Goal: Information Seeking & Learning: Check status

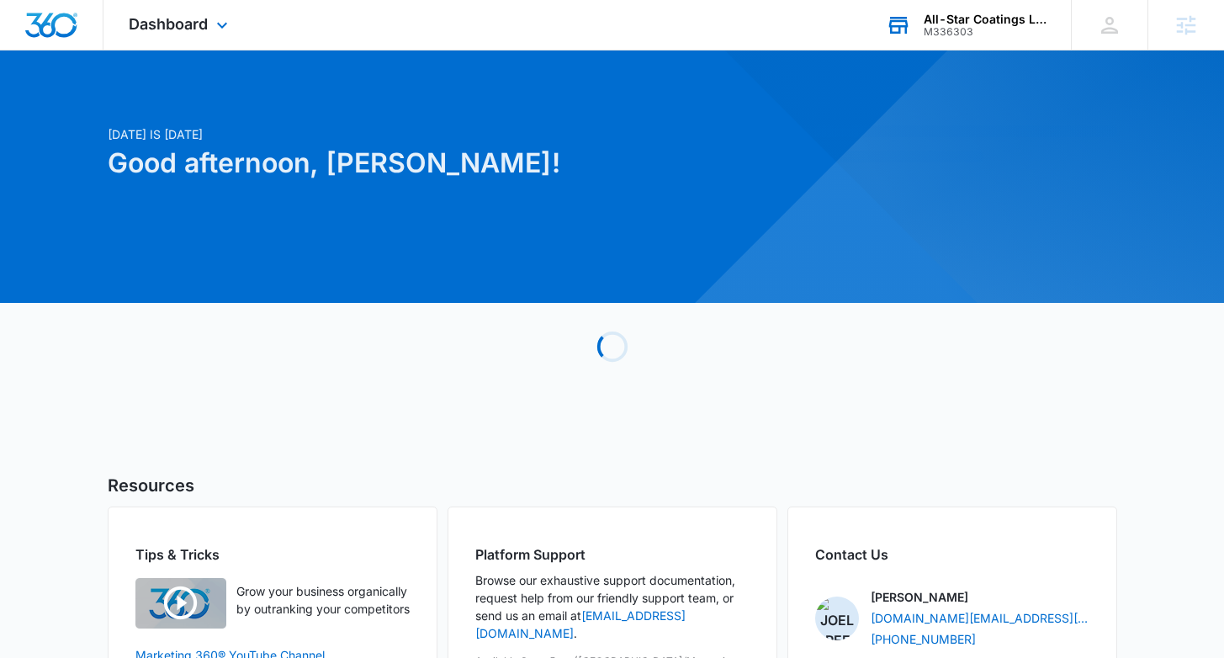
click at [968, 13] on div "All-Star Coatings LLC" at bounding box center [985, 19] width 123 height 13
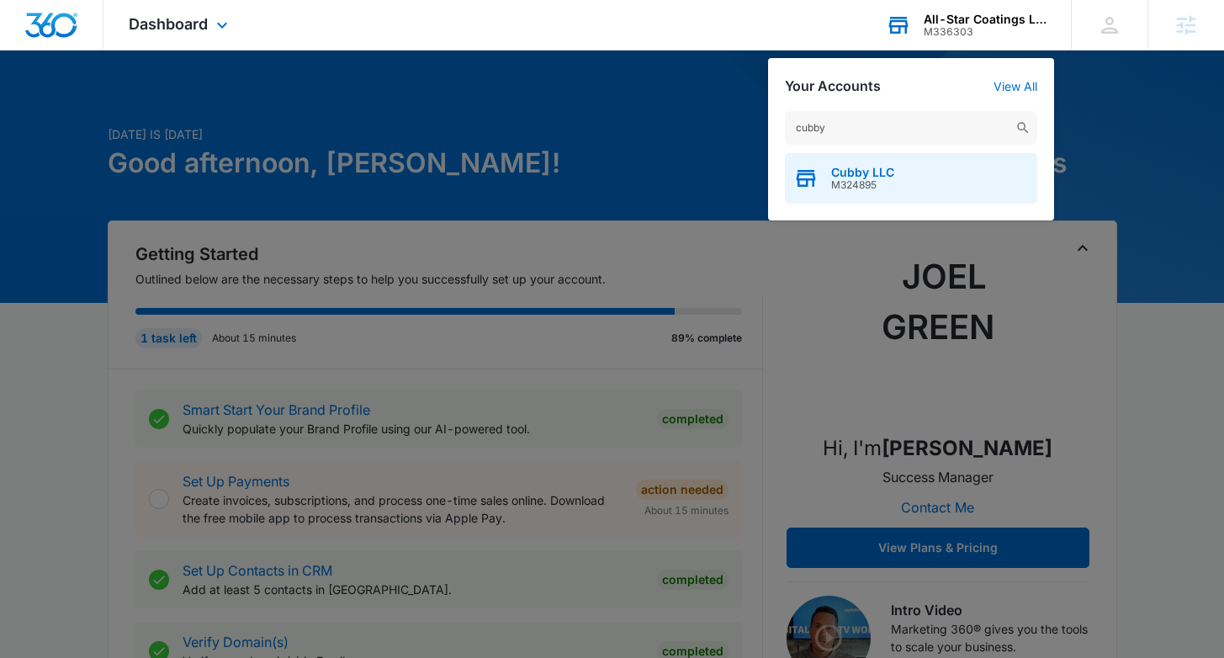
type input "cubby"
click at [837, 185] on span "M324895" at bounding box center [862, 185] width 63 height 12
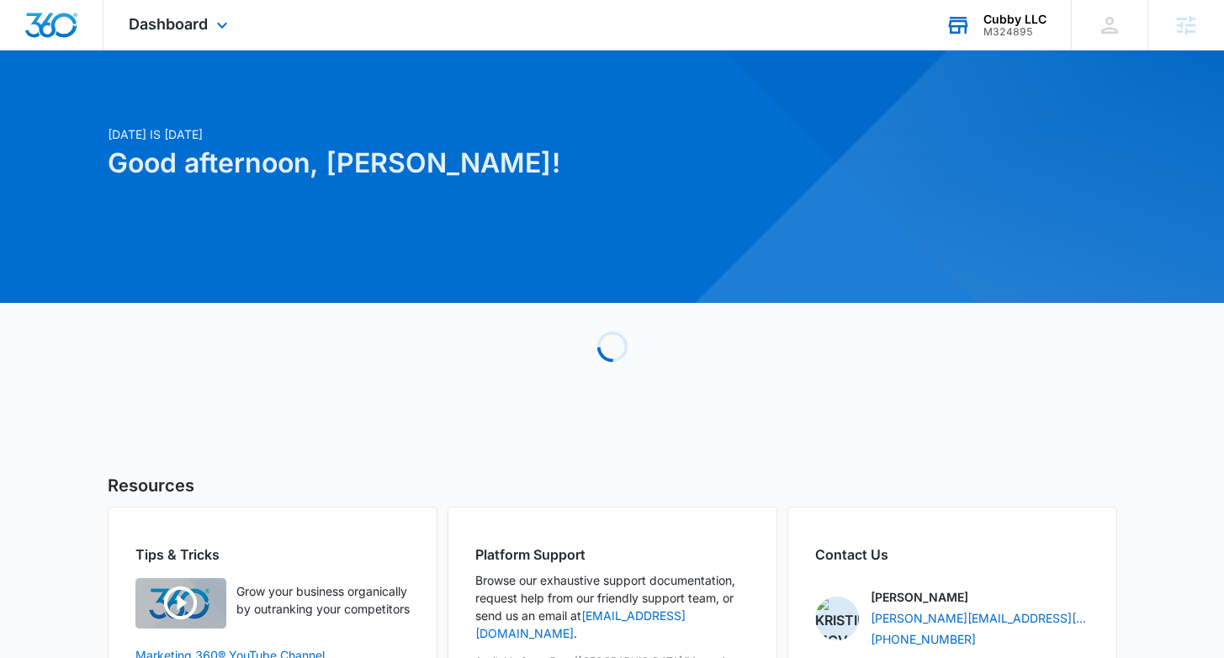
click at [167, 36] on div "Dashboard Apps Reputation Websites Forms CRM Email Social Payments POS Content …" at bounding box center [181, 25] width 154 height 50
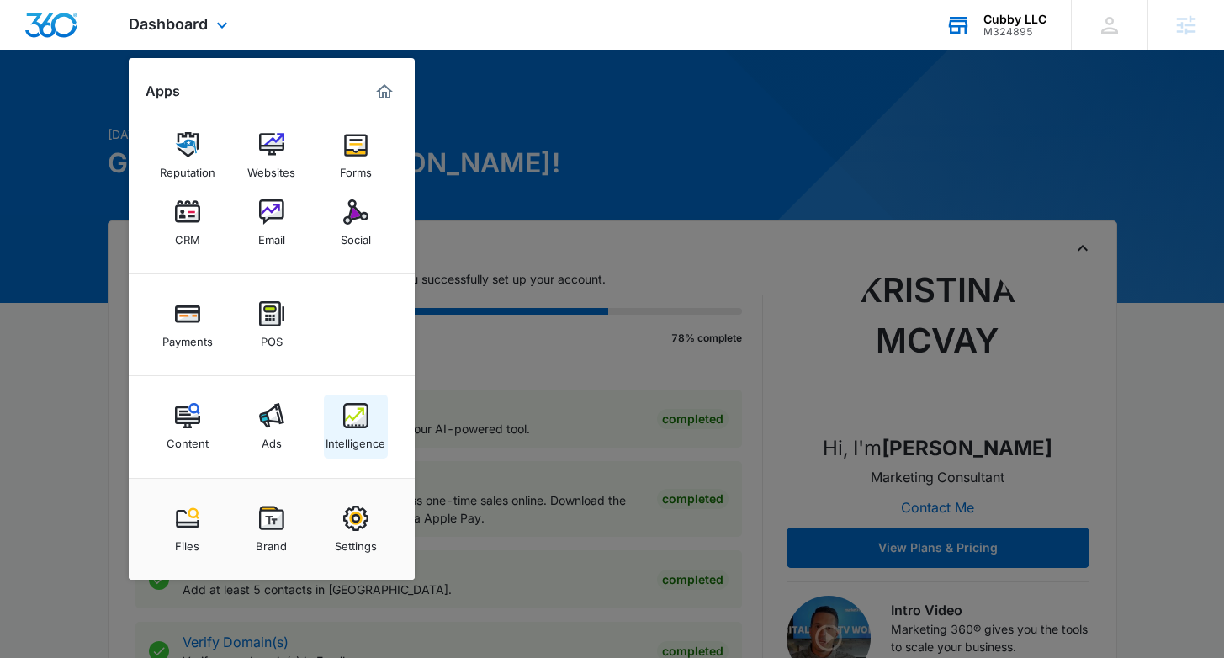
click at [332, 415] on link "Intelligence" at bounding box center [356, 427] width 64 height 64
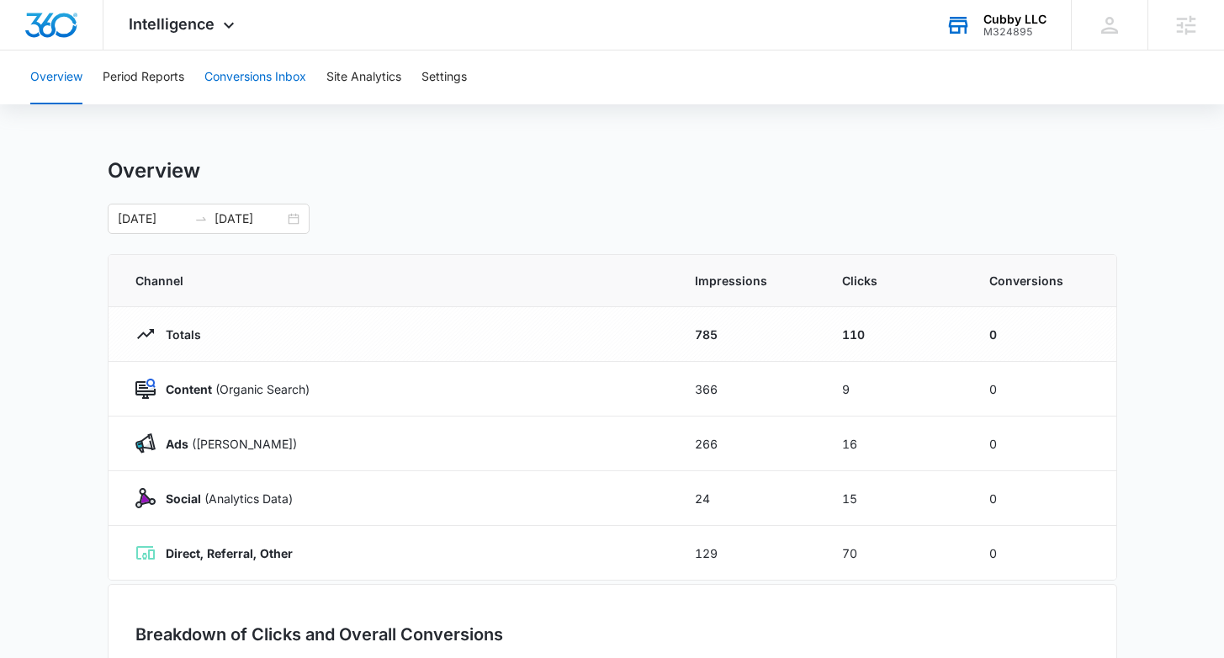
click at [264, 82] on button "Conversions Inbox" at bounding box center [256, 77] width 102 height 54
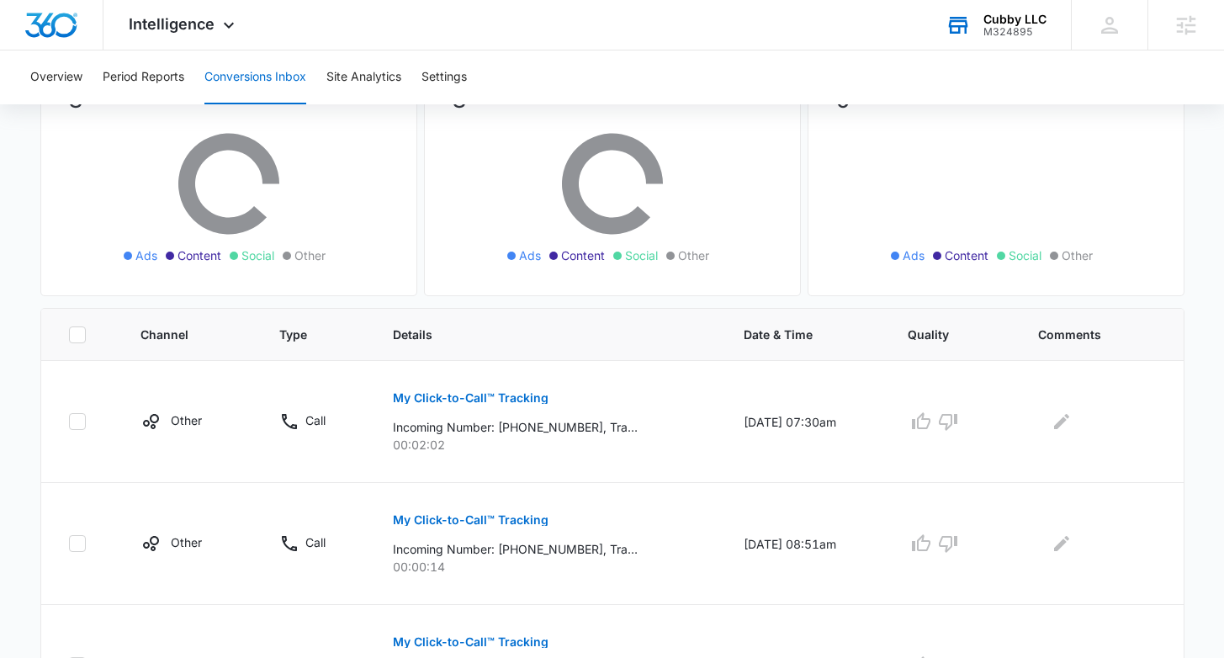
scroll to position [168, 0]
drag, startPoint x: 571, startPoint y: 411, endPoint x: 490, endPoint y: 432, distance: 83.5
click at [490, 432] on div "My Click-to-Call™ Tracking Incoming Number: [PHONE_NUMBER], Tracking Number: [P…" at bounding box center [548, 417] width 311 height 76
click at [490, 432] on p "Incoming Number: [PHONE_NUMBER], Tracking Number: [PHONE_NUMBER], Ring To: [PHO…" at bounding box center [515, 428] width 245 height 18
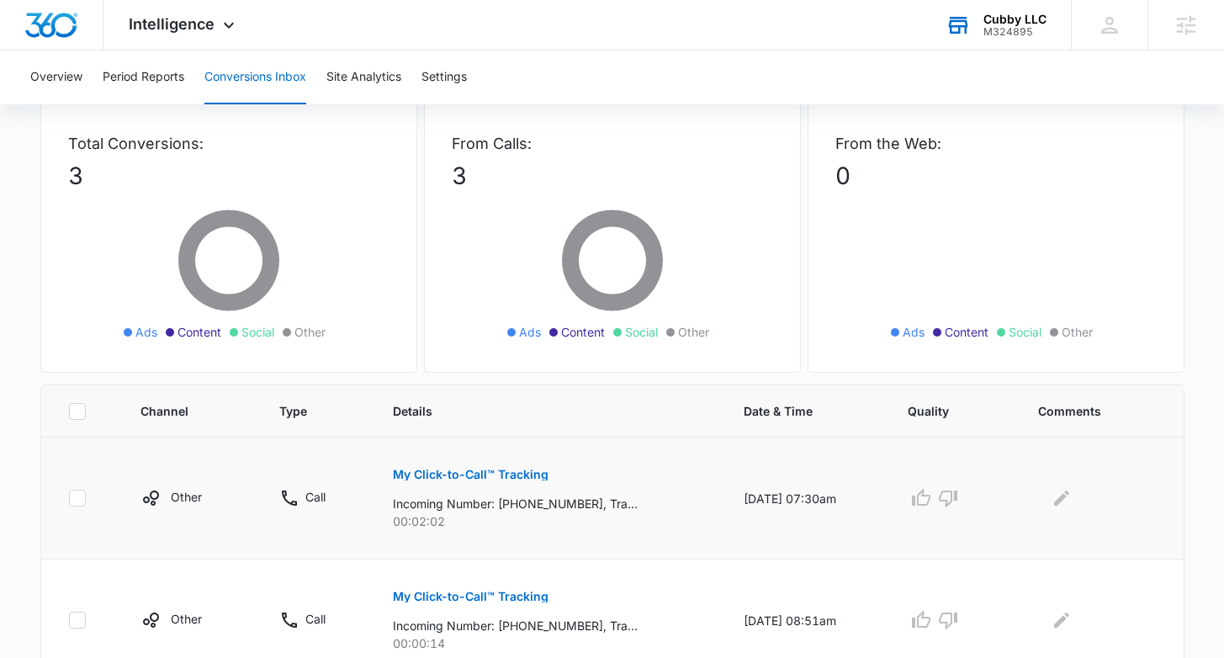
scroll to position [0, 0]
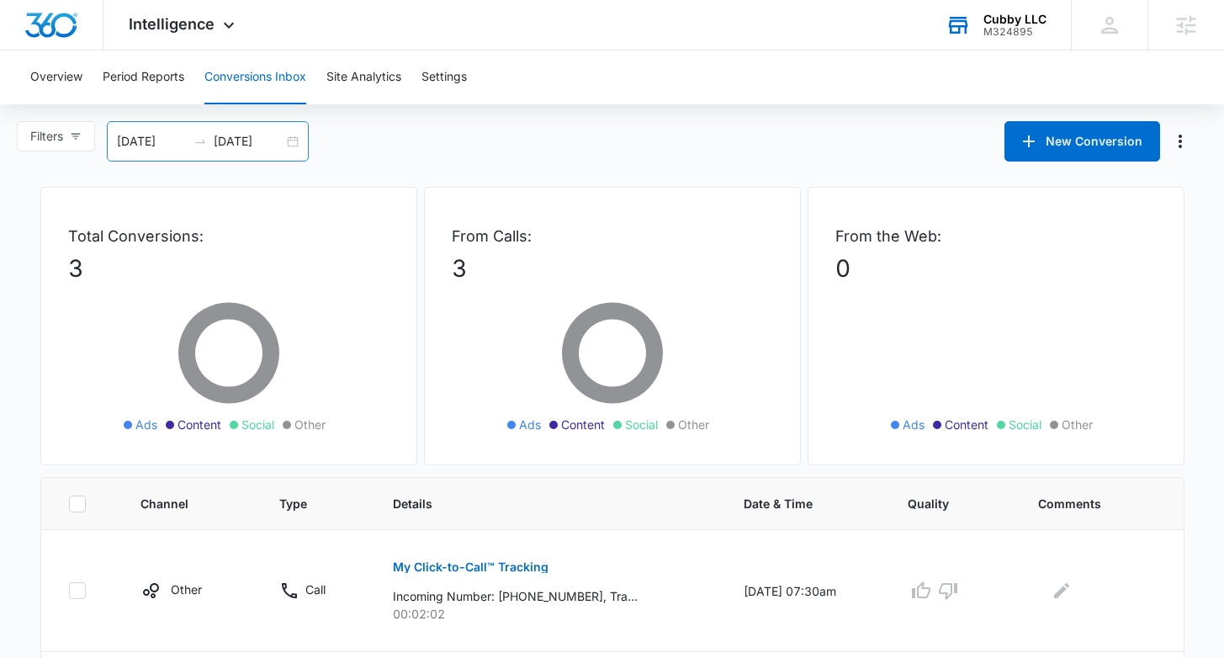
click at [293, 138] on div "[DATE] [DATE]" at bounding box center [208, 141] width 202 height 40
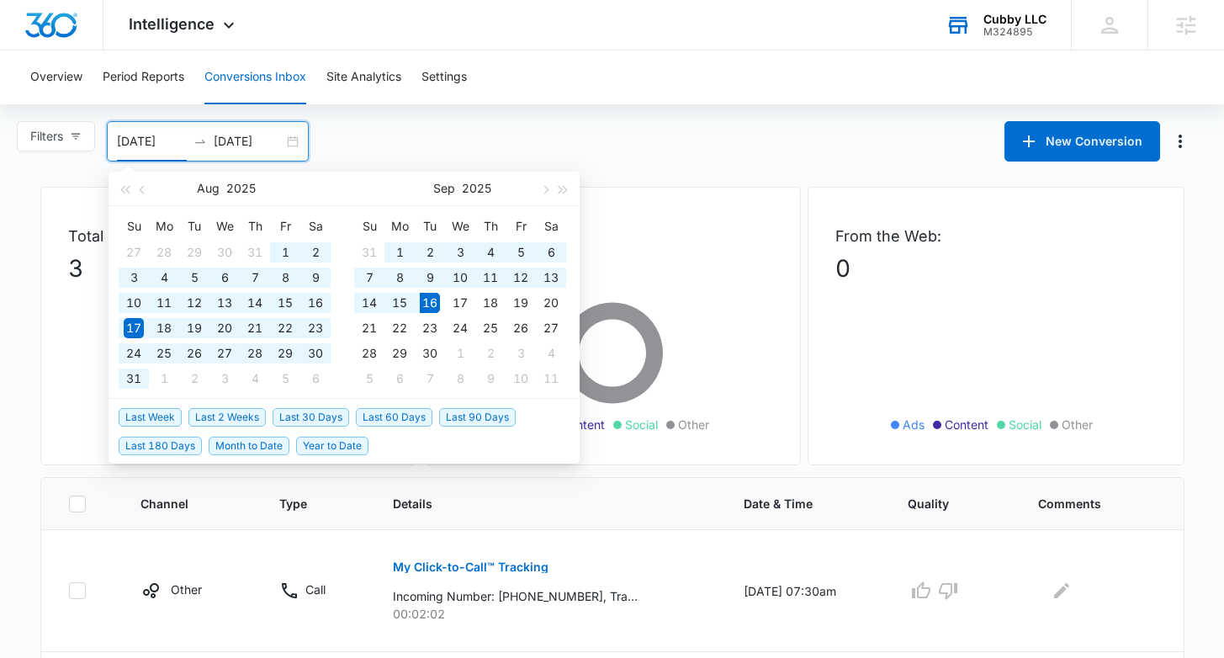
click at [393, 417] on span "Last 60 Days" at bounding box center [394, 417] width 77 height 19
type input "[DATE]"
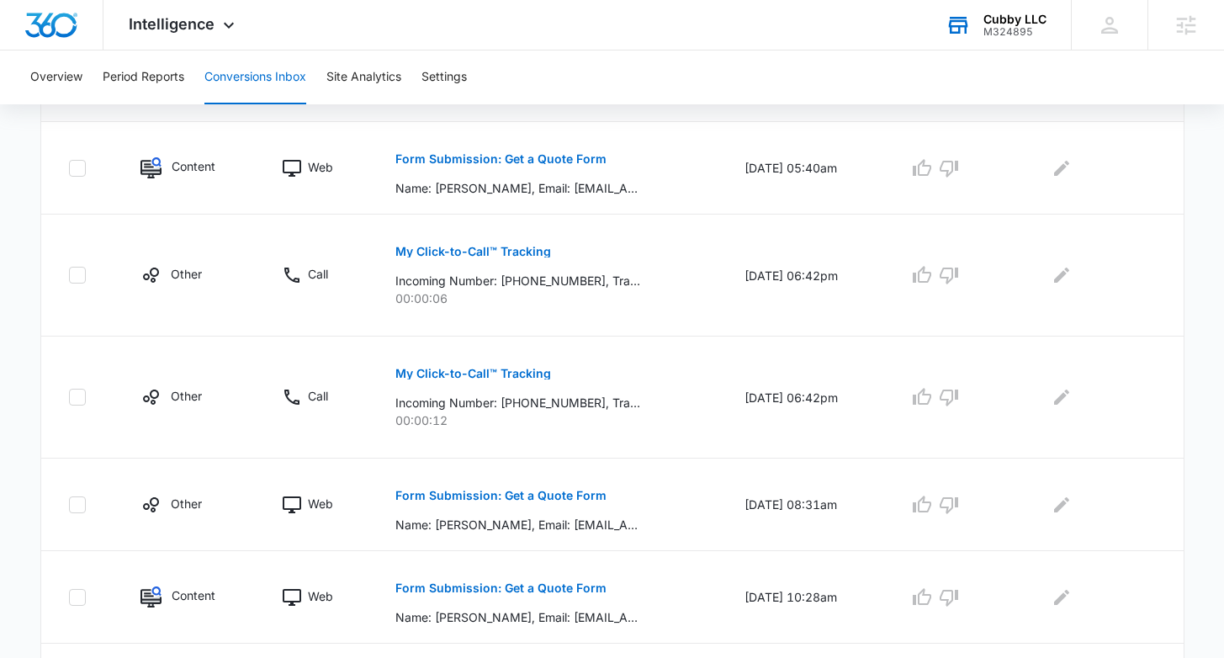
scroll to position [1027, 0]
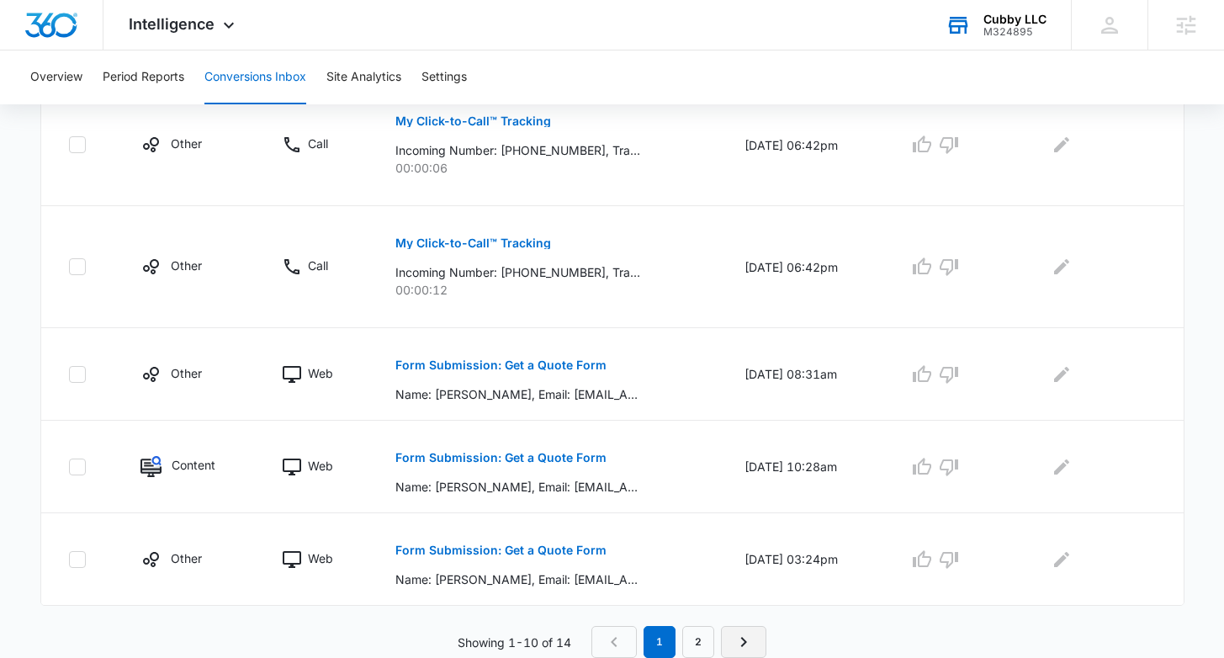
click at [750, 635] on icon "Next Page" at bounding box center [744, 642] width 20 height 20
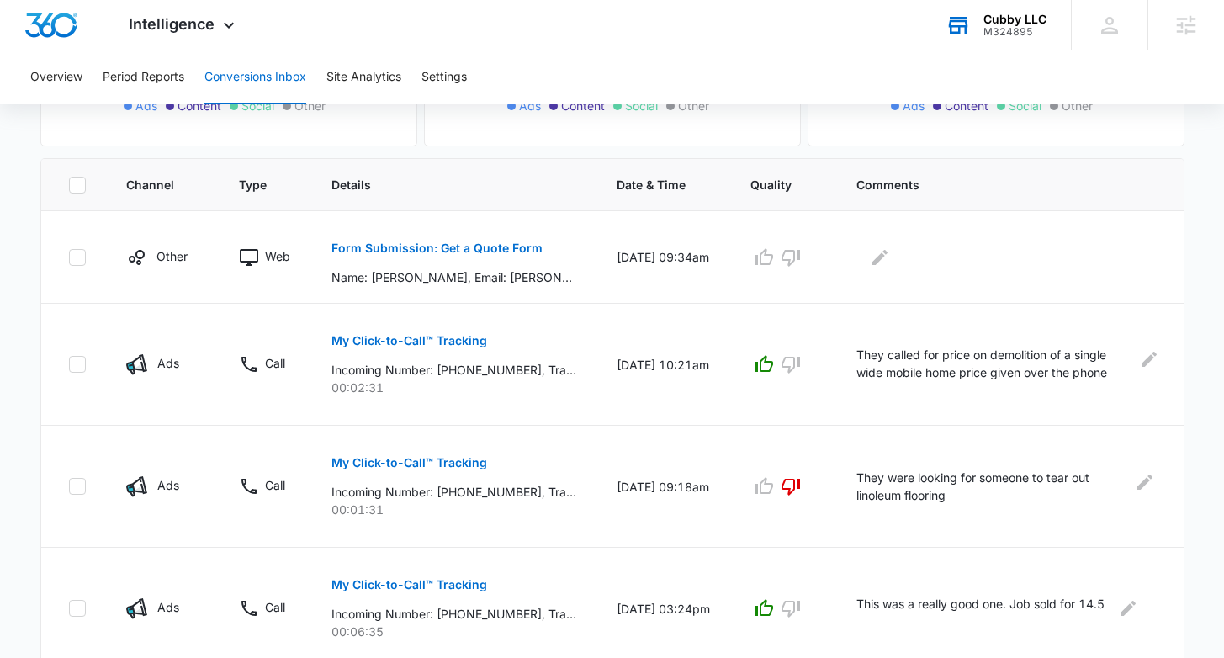
scroll to position [383, 0]
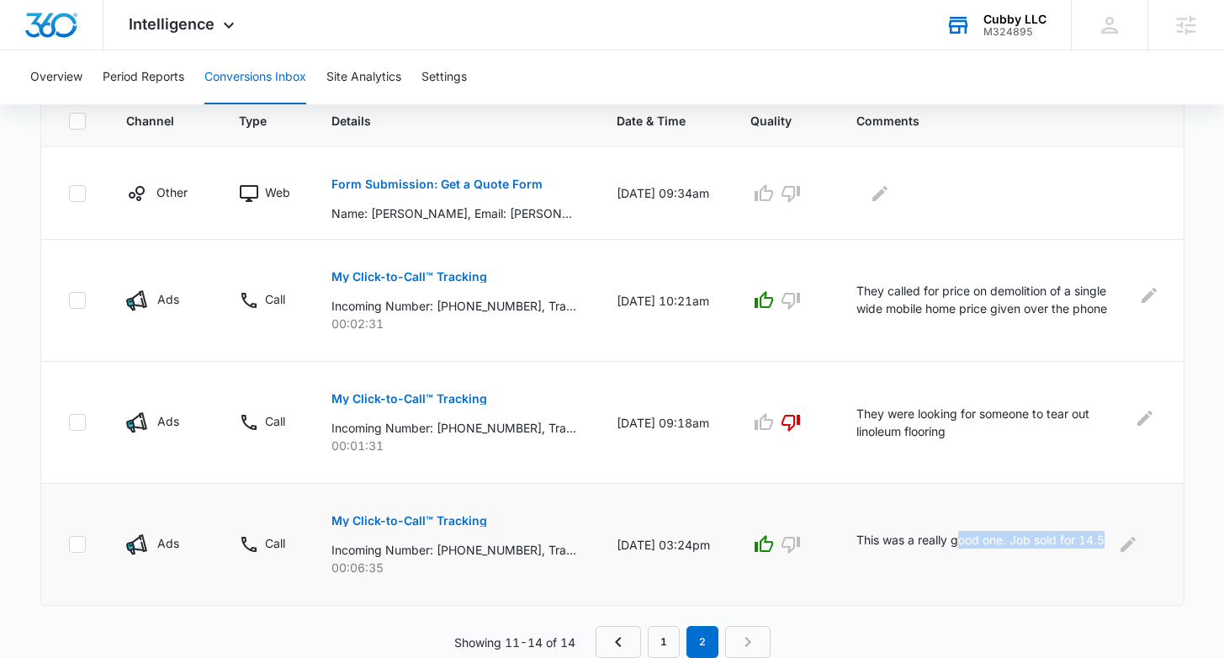
drag, startPoint x: 1113, startPoint y: 546, endPoint x: 969, endPoint y: 545, distance: 143.1
click at [969, 545] on p "This was a really good one. Job sold for 14.5" at bounding box center [981, 544] width 248 height 27
click at [1058, 284] on p "They called for price on demolition of a single wide mobile home price given ov…" at bounding box center [995, 301] width 276 height 38
